Goal: Check status: Check status

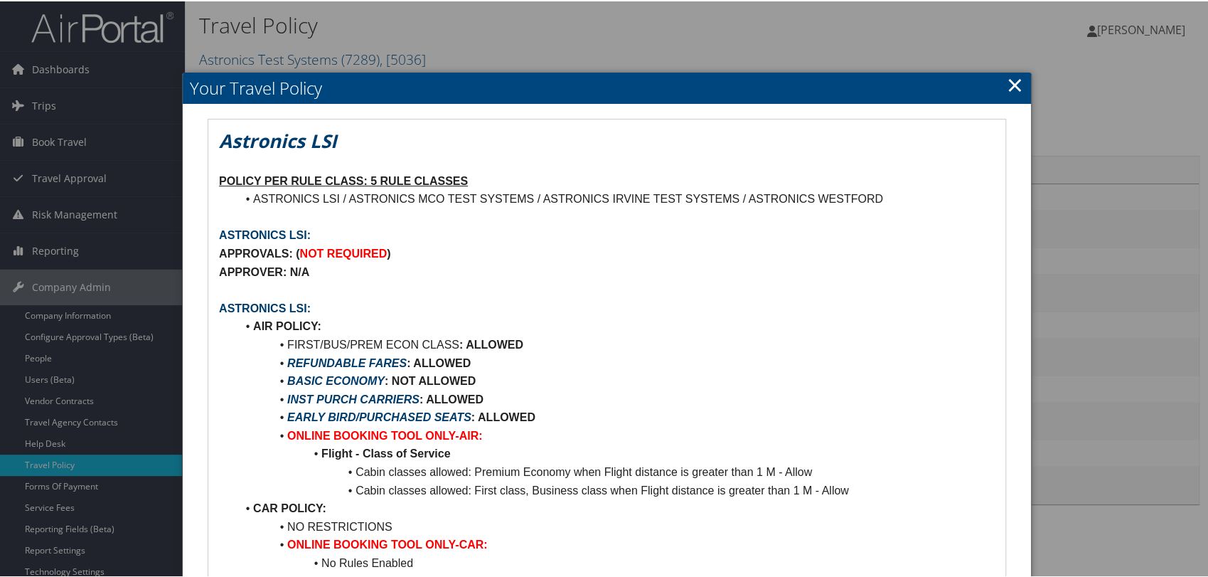
click at [1018, 84] on h2 "Your Travel Policy" at bounding box center [607, 86] width 848 height 31
click at [1016, 82] on link "×" at bounding box center [1015, 83] width 16 height 28
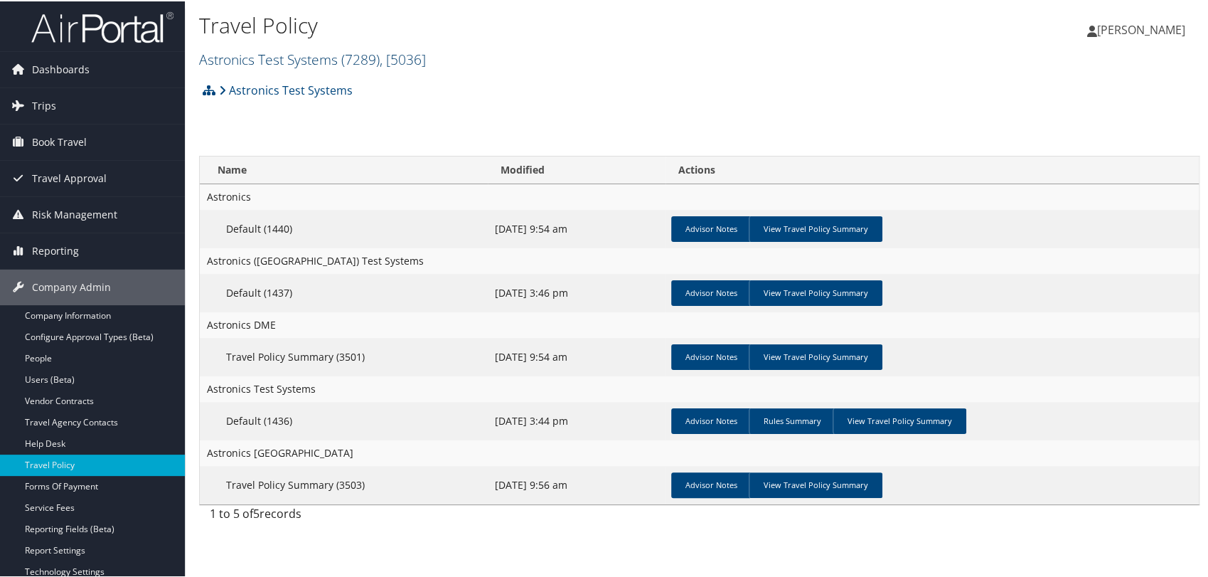
click at [338, 51] on link "Astronics Test Systems ( 7289 ) , [ 5036 ]" at bounding box center [312, 57] width 227 height 19
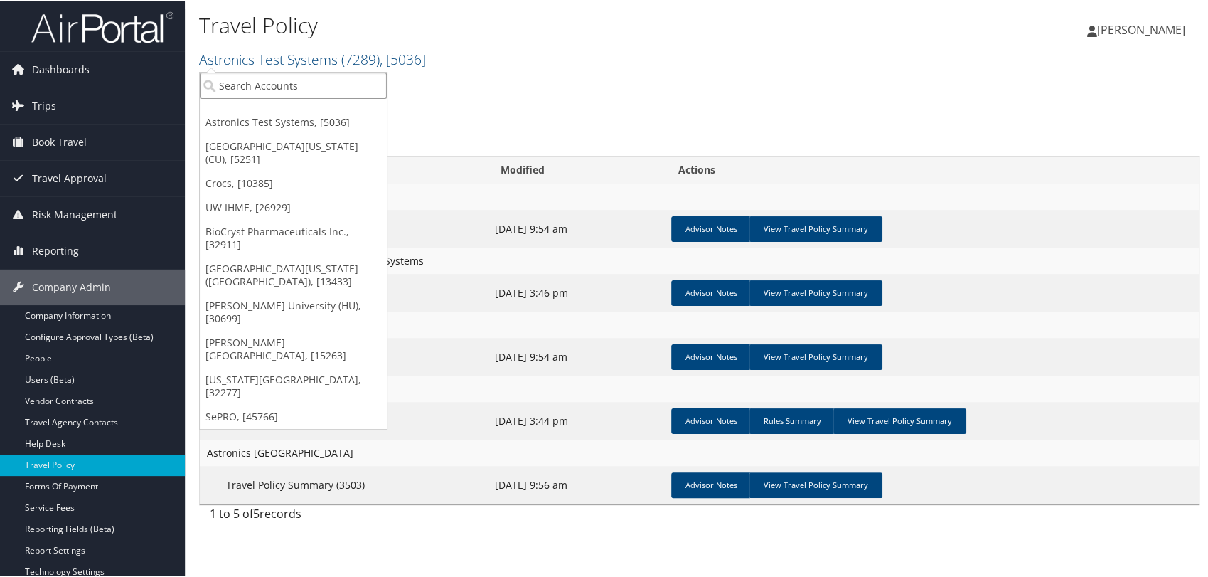
click at [326, 90] on input "search" at bounding box center [293, 84] width 187 height 26
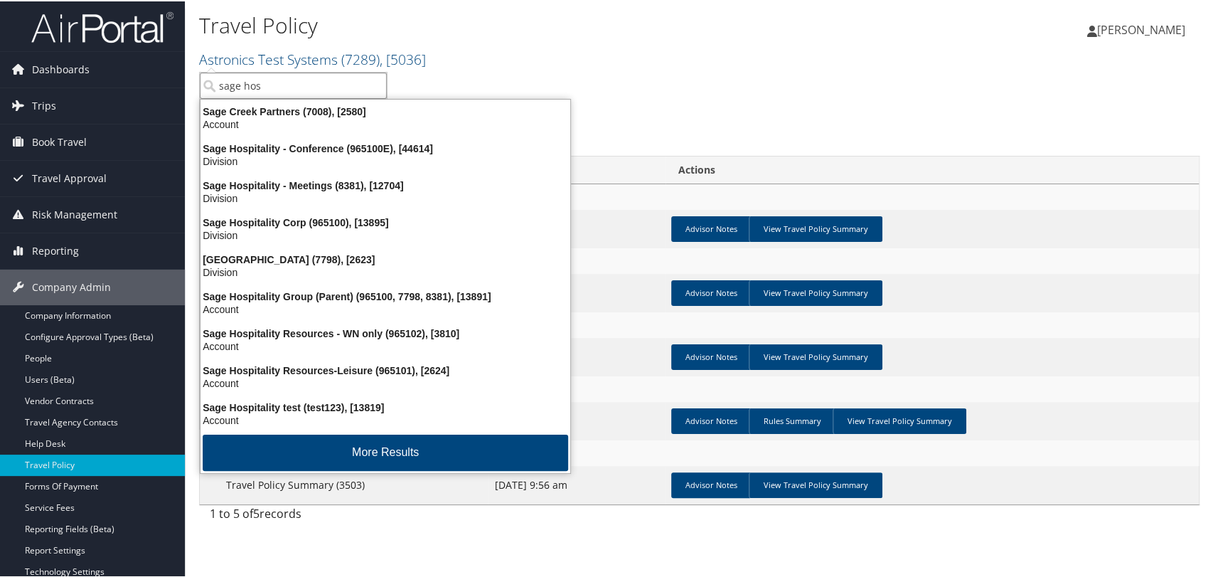
type input "sage hosp"
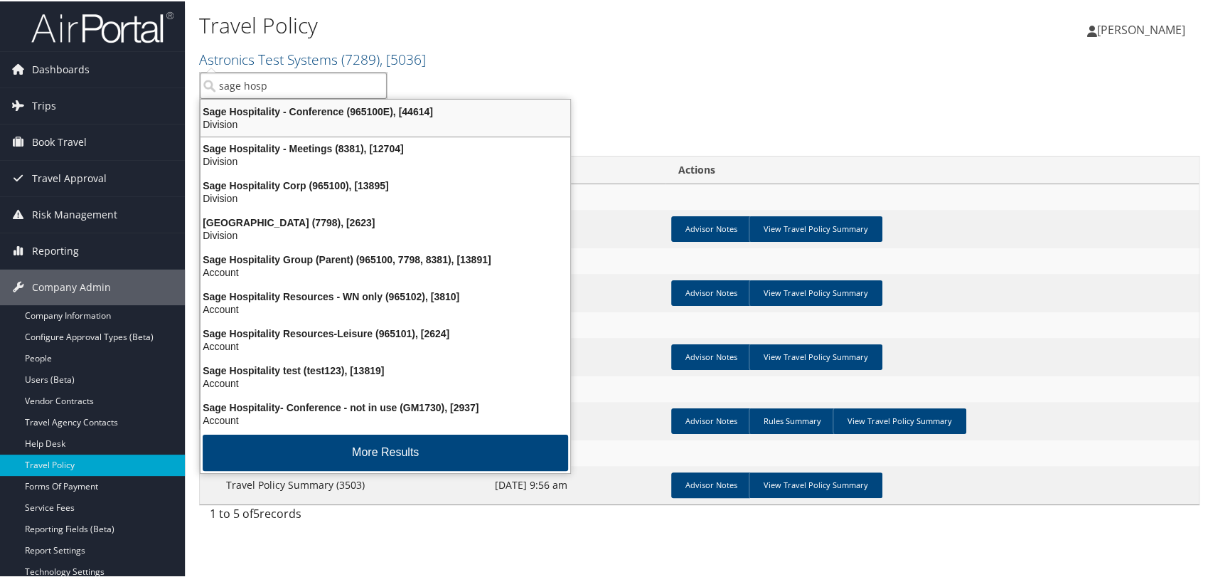
click at [287, 84] on input "sage hosp" at bounding box center [293, 84] width 187 height 26
type input "sage hospitality"
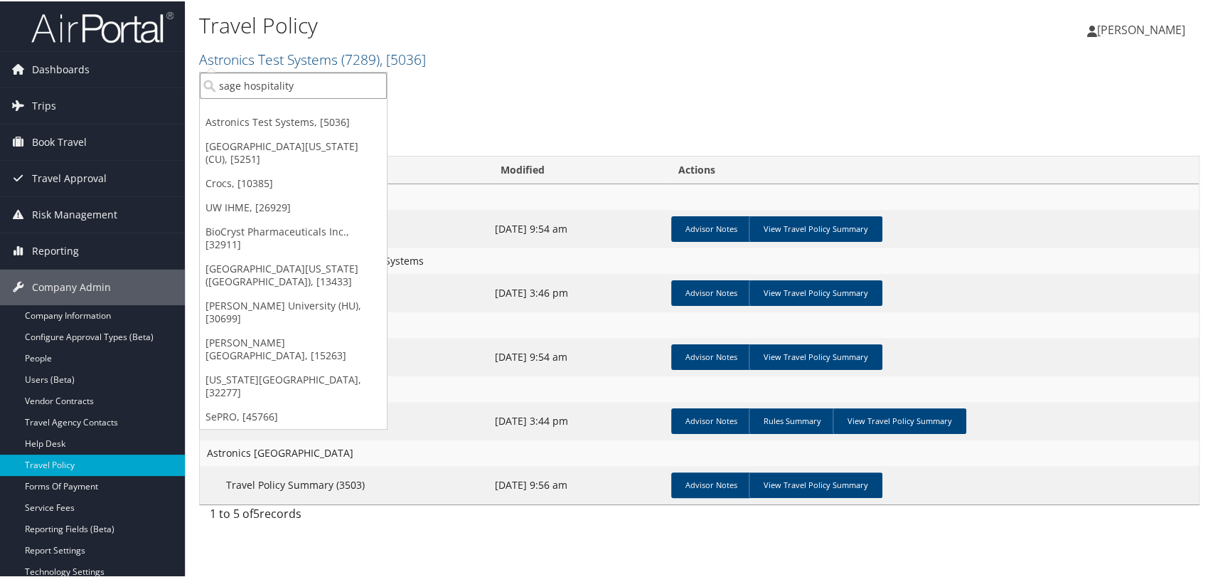
click at [322, 82] on input "sage hospitality" at bounding box center [293, 84] width 187 height 26
click at [322, 82] on input "search" at bounding box center [293, 84] width 187 height 26
paste input "13895"
type input "13895"
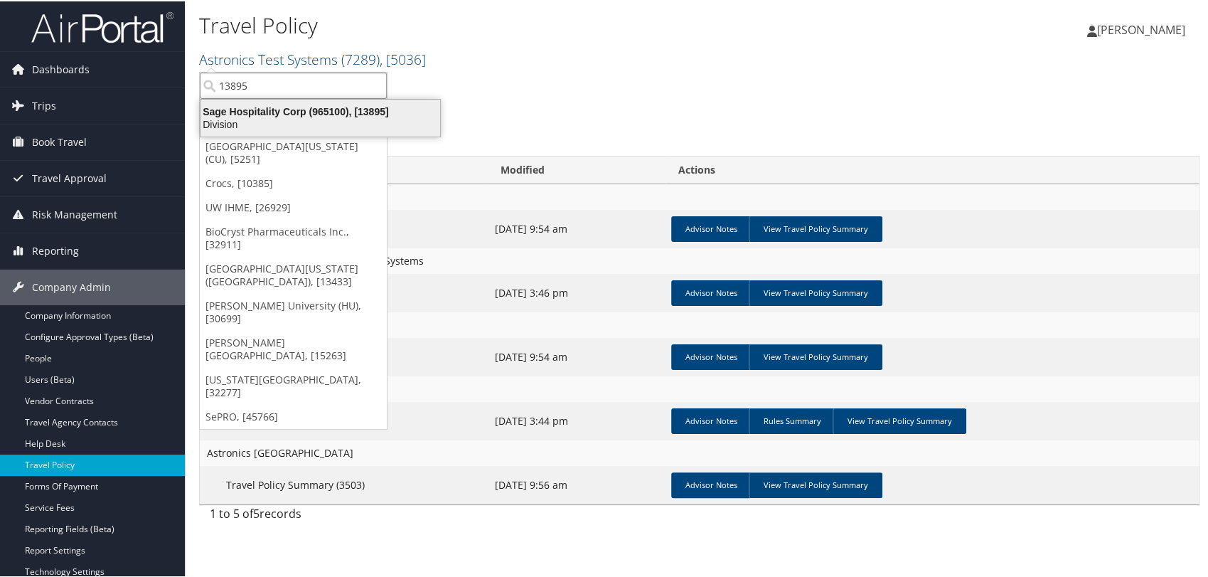
click at [329, 115] on div "Sage Hospitality Corp (965100), [13895]" at bounding box center [320, 110] width 257 height 13
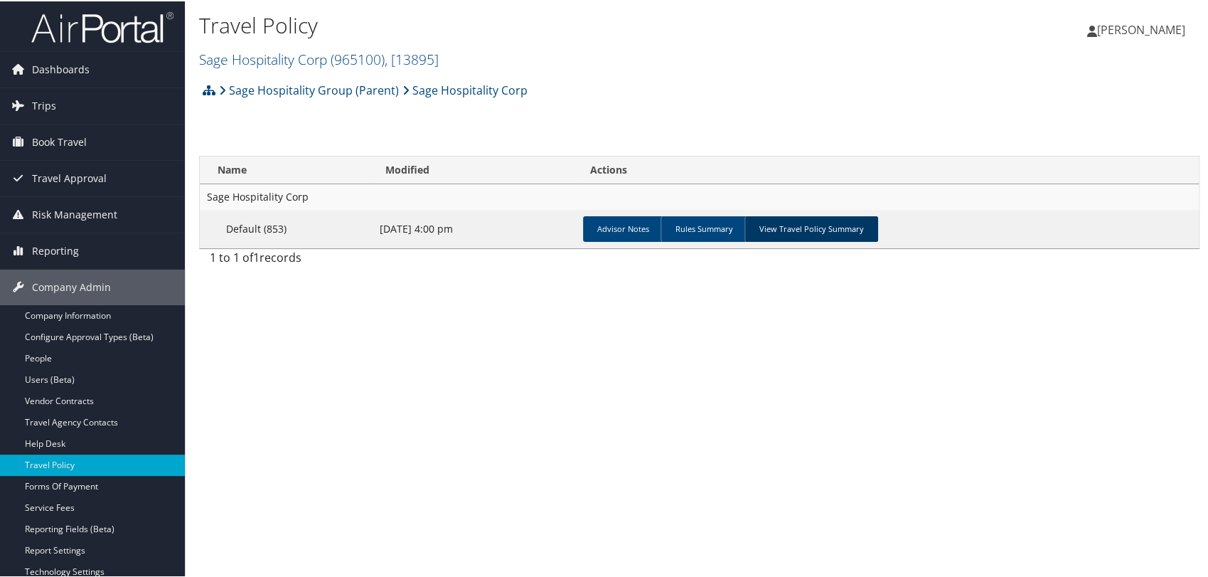
click at [819, 234] on link "View Travel Policy Summary" at bounding box center [811, 228] width 134 height 26
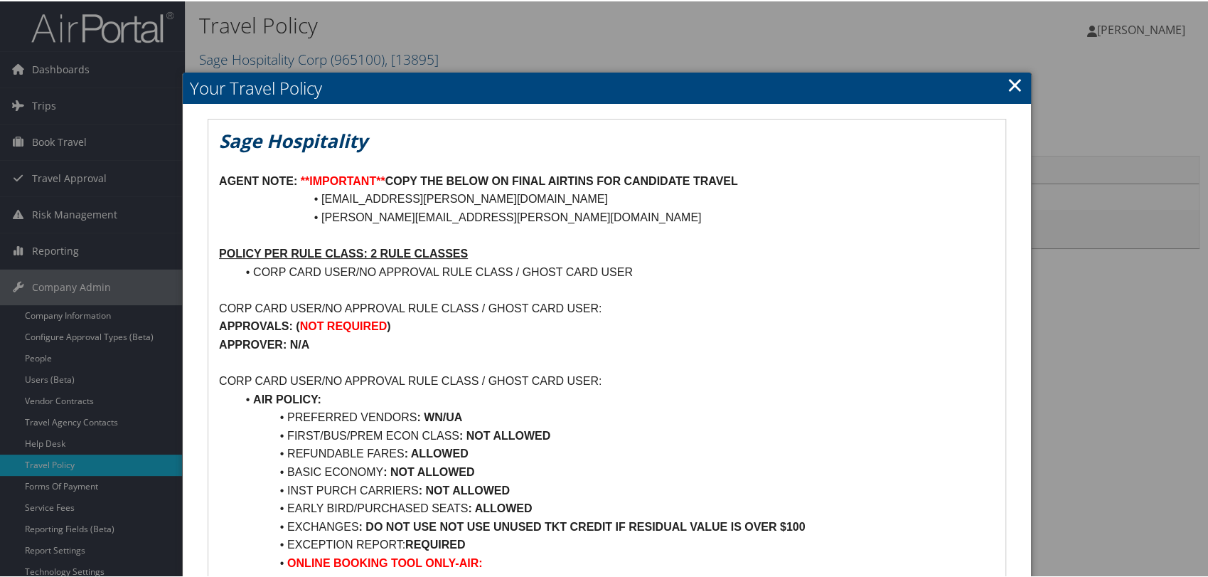
click at [1007, 80] on link "×" at bounding box center [1015, 83] width 16 height 28
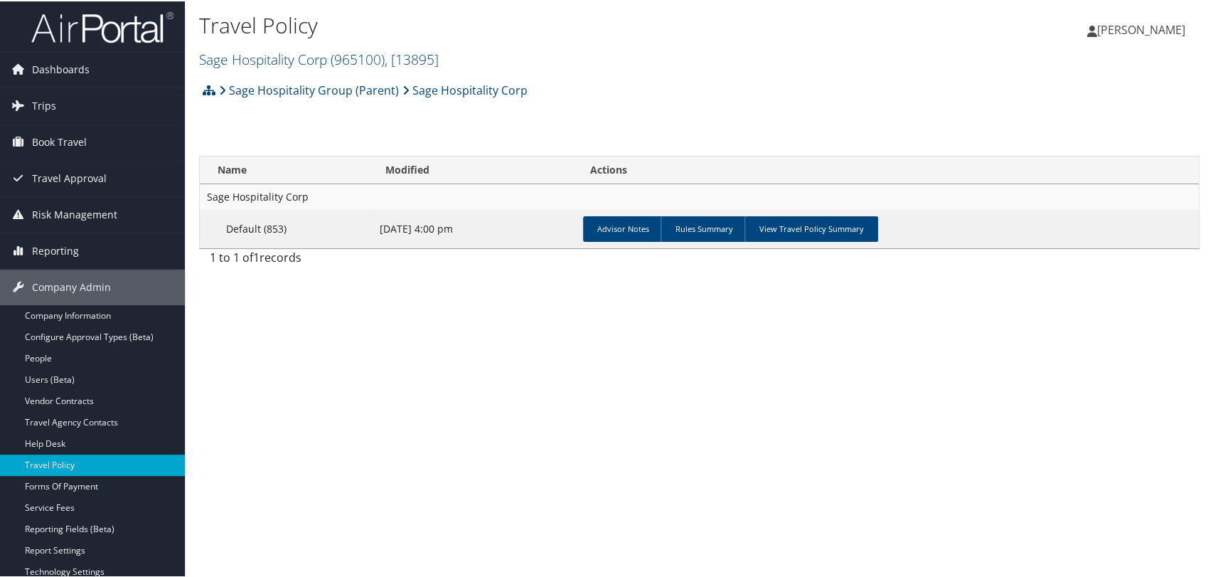
click at [114, 30] on img at bounding box center [102, 25] width 142 height 33
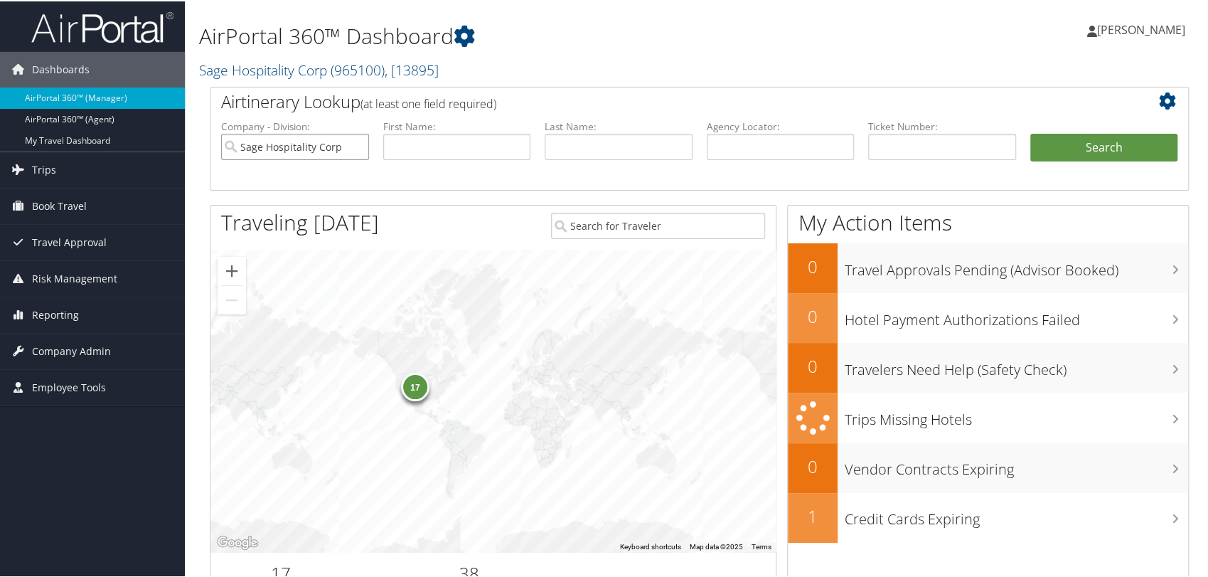
click at [355, 147] on input "Sage Hospitality Corp" at bounding box center [295, 145] width 148 height 26
click at [772, 150] on input "text" at bounding box center [781, 145] width 148 height 26
paste input "DLN6KC"
type input "DLN6KC"
click at [1030, 132] on button "Search" at bounding box center [1104, 146] width 148 height 28
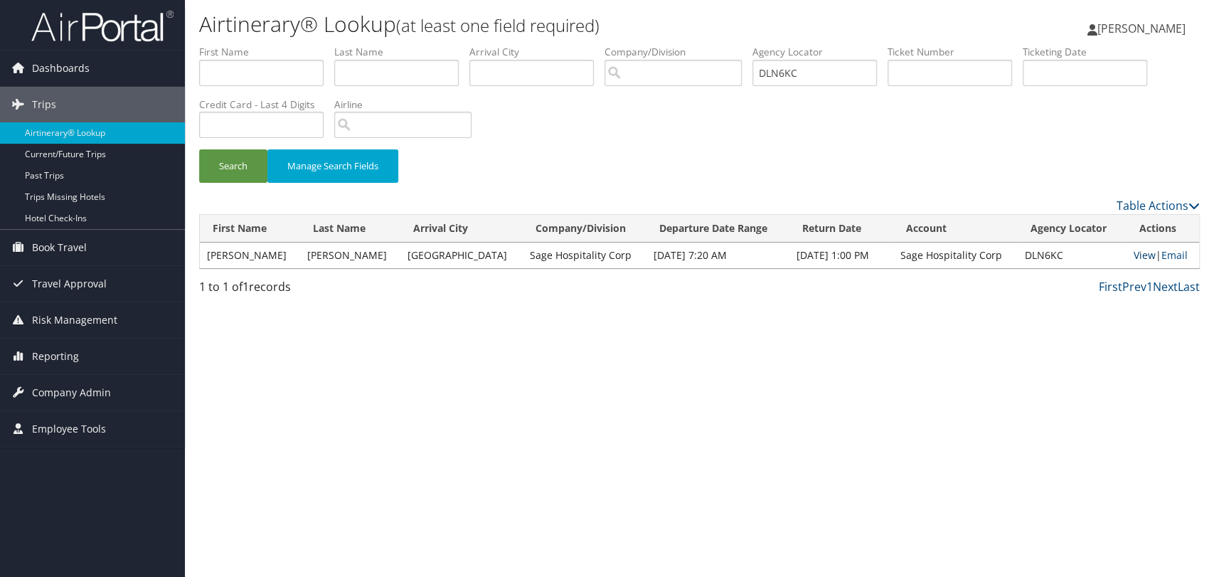
click at [1133, 253] on link "View" at bounding box center [1144, 255] width 22 height 14
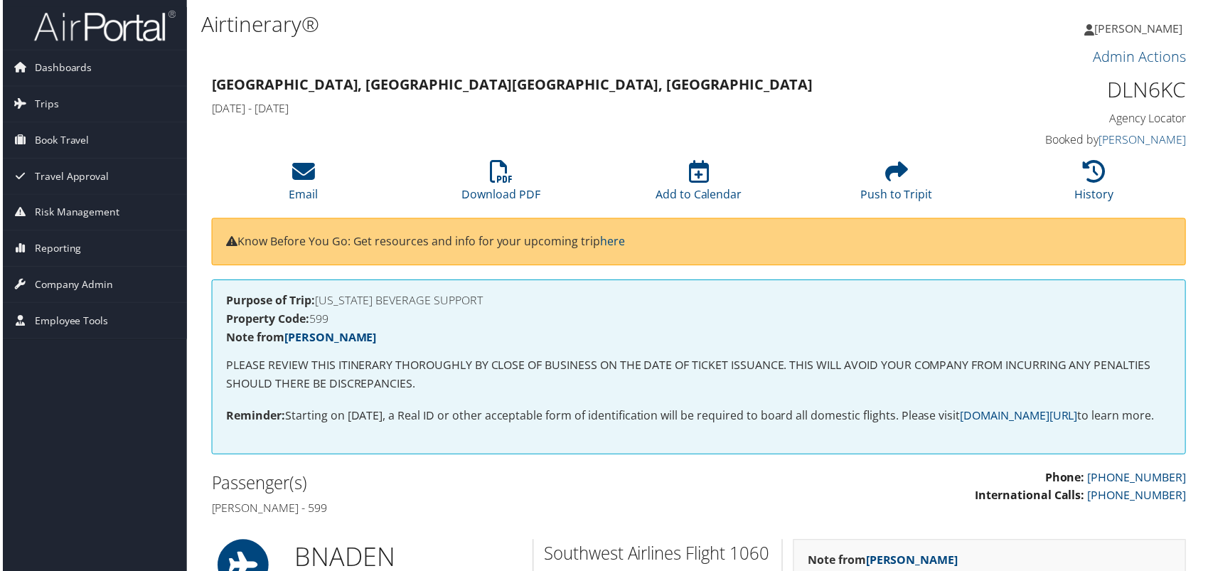
scroll to position [0, 6]
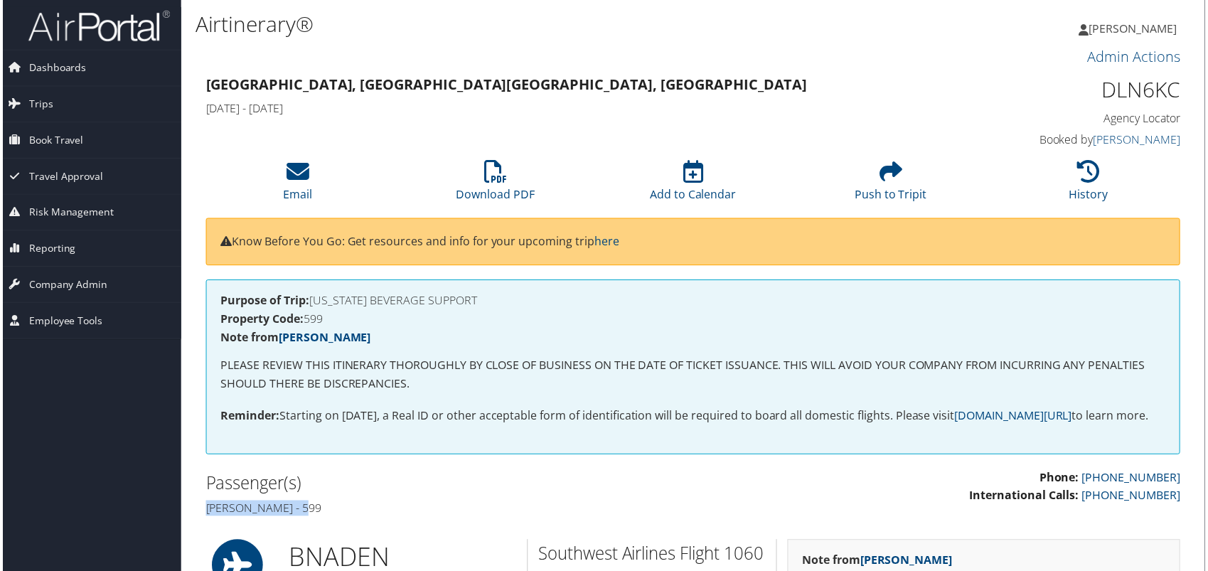
drag, startPoint x: 312, startPoint y: 530, endPoint x: 201, endPoint y: 537, distance: 111.1
click at [201, 524] on div "Passenger(s) [PERSON_NAME] - 599" at bounding box center [443, 497] width 501 height 53
copy h4 "[PERSON_NAME]"
click at [490, 184] on li "Download PDF" at bounding box center [494, 183] width 198 height 58
